Goal: Check status: Check status

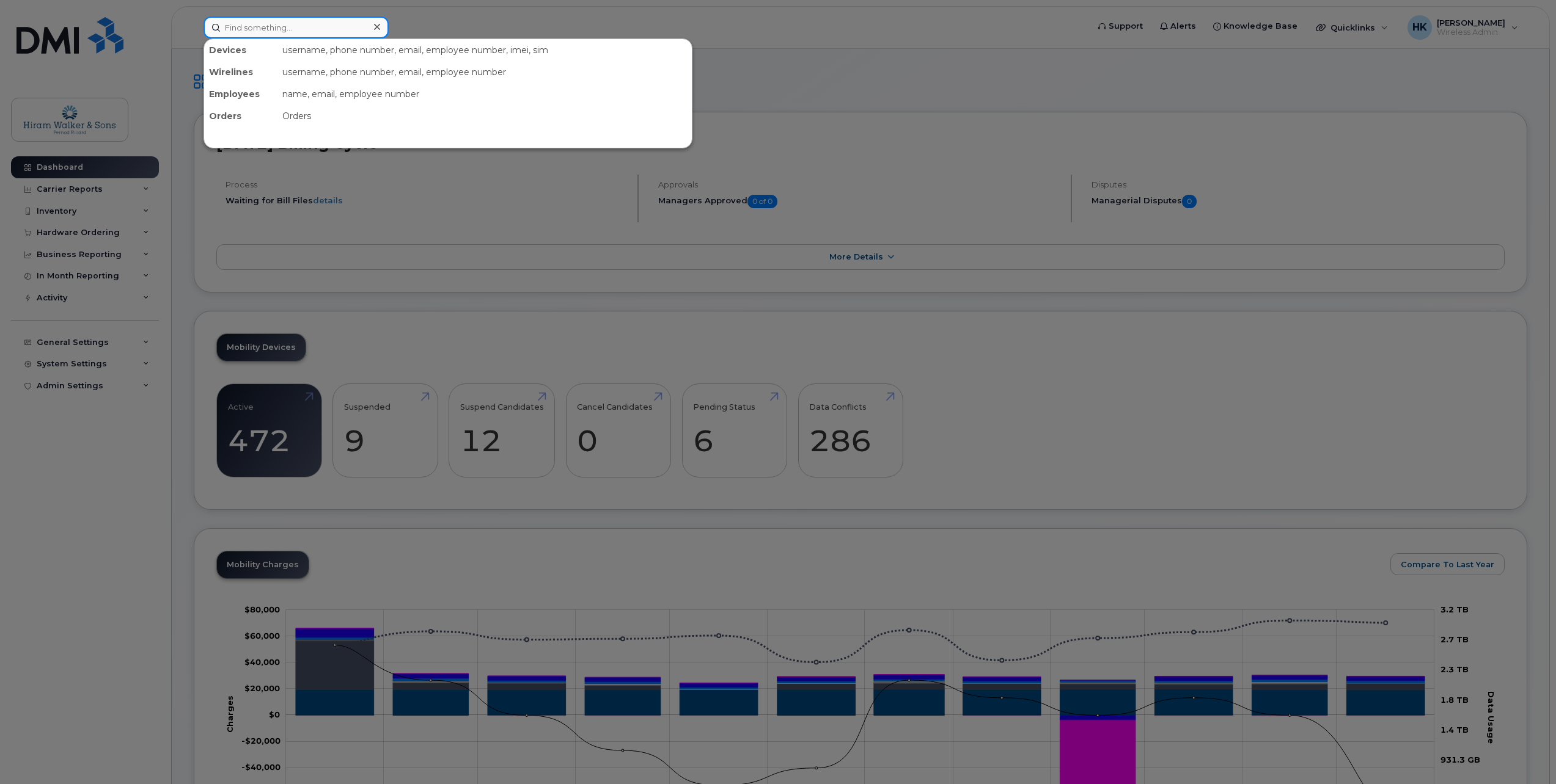
click at [262, 30] on input at bounding box center [296, 27] width 185 height 22
paste input "297449"
click at [279, 31] on input "297449" at bounding box center [296, 27] width 185 height 22
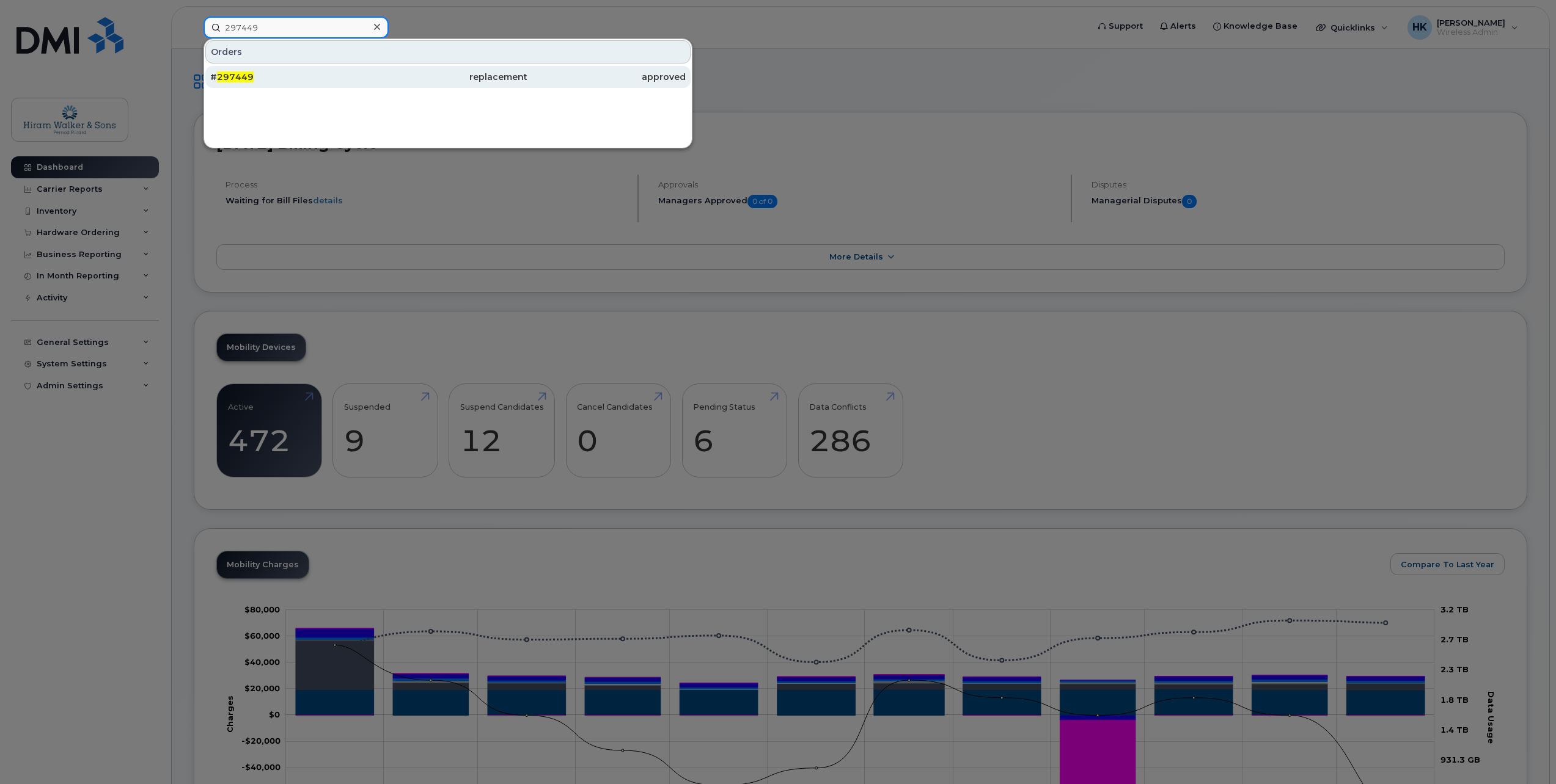
type input "297449"
click at [369, 83] on div "# 297449" at bounding box center [447, 76] width 158 height 22
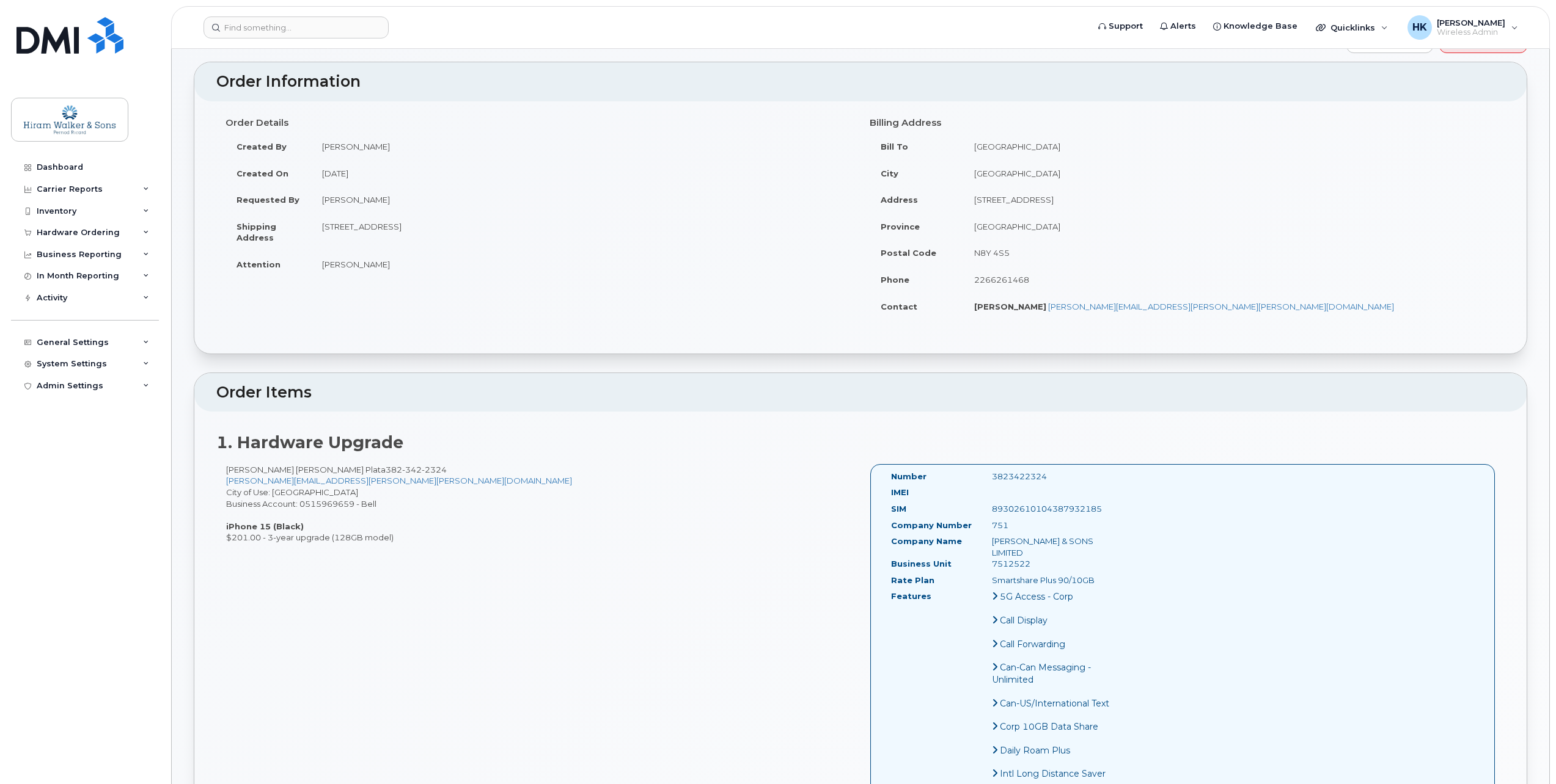
scroll to position [50, 0]
